Goal: Navigation & Orientation: Find specific page/section

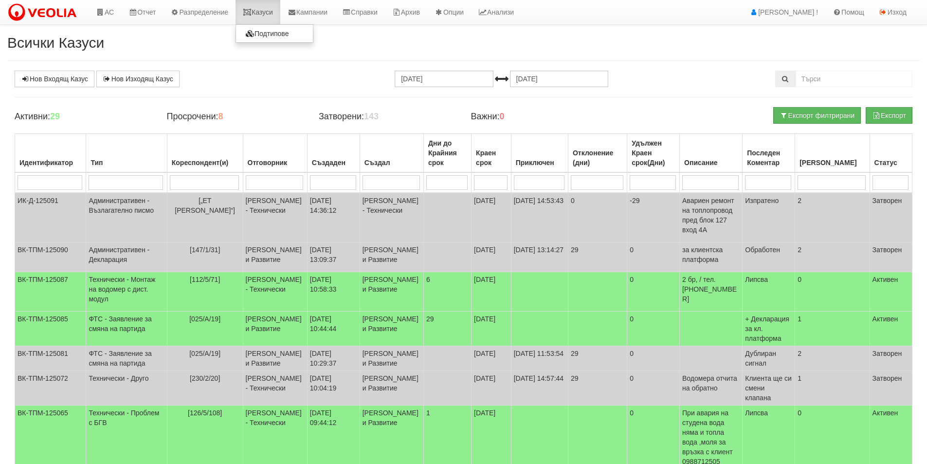
click at [262, 12] on link "Казуси" at bounding box center [257, 12] width 45 height 24
click at [258, 11] on link "Казуси" at bounding box center [257, 12] width 45 height 24
click at [44, 126] on div "Активни: 25" at bounding box center [83, 116] width 152 height 19
click at [275, 11] on link "Казуси" at bounding box center [257, 12] width 45 height 24
click at [111, 17] on link "АС" at bounding box center [105, 12] width 33 height 24
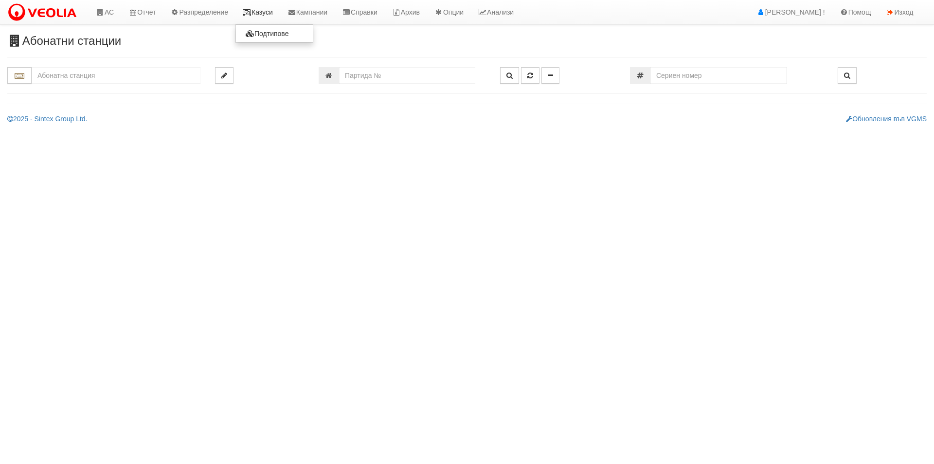
click at [280, 16] on link "Казуси" at bounding box center [257, 12] width 45 height 24
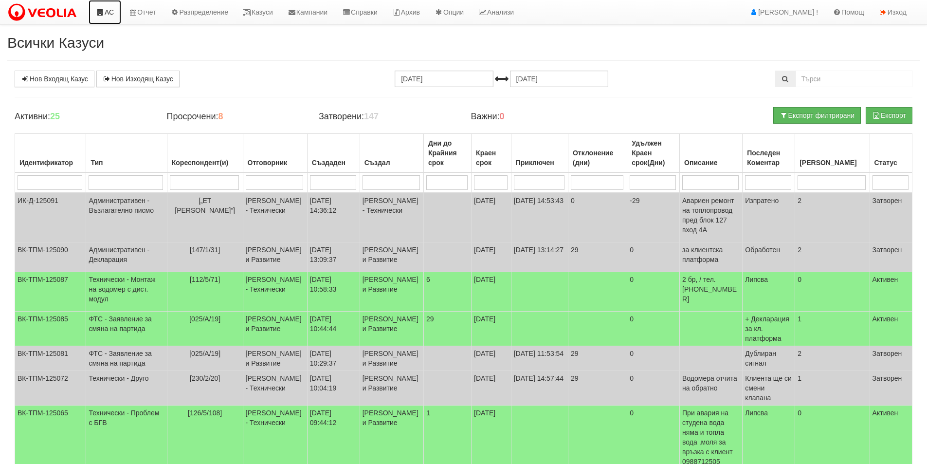
click at [103, 8] on link "АС" at bounding box center [105, 12] width 33 height 24
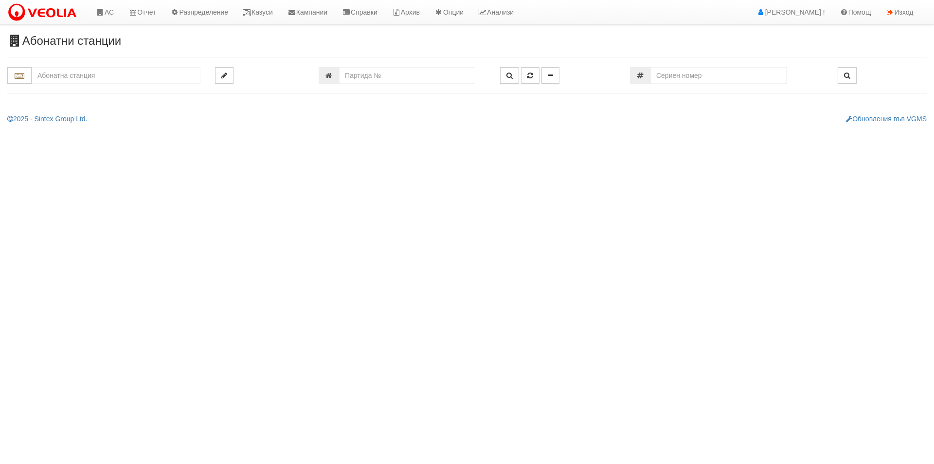
click at [124, 131] on html "АС Отчет Настройки Период Глобални Параметри Сваляне Отчетни Карти Нулиране УДР" at bounding box center [467, 65] width 934 height 131
